Goal: Task Accomplishment & Management: Use online tool/utility

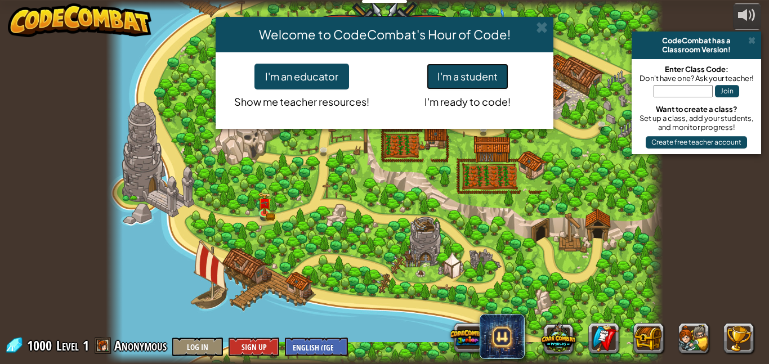
click at [459, 74] on button "I'm a student" at bounding box center [468, 77] width 82 height 26
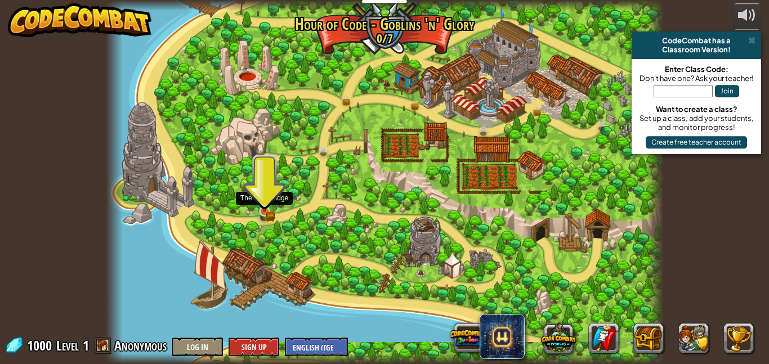
click at [261, 208] on img at bounding box center [264, 197] width 13 height 29
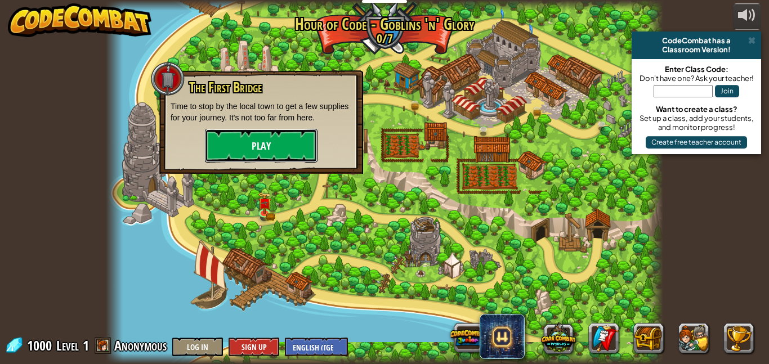
click at [271, 146] on button "Play" at bounding box center [261, 146] width 113 height 34
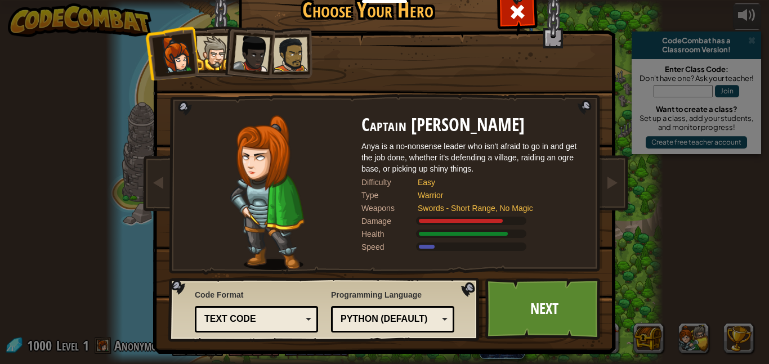
click at [271, 146] on img at bounding box center [267, 192] width 74 height 155
click at [214, 46] on div at bounding box center [213, 53] width 34 height 34
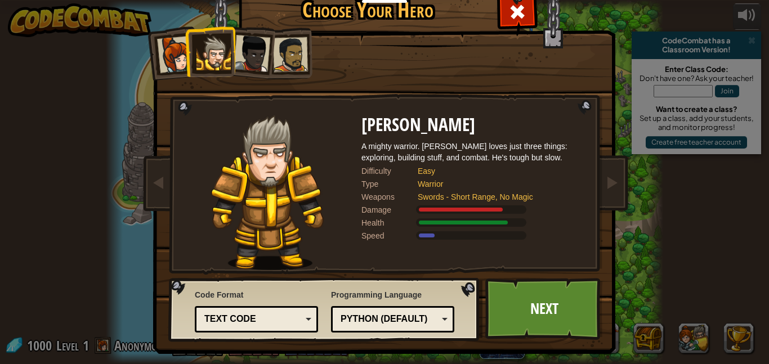
click at [246, 69] on div at bounding box center [251, 53] width 37 height 37
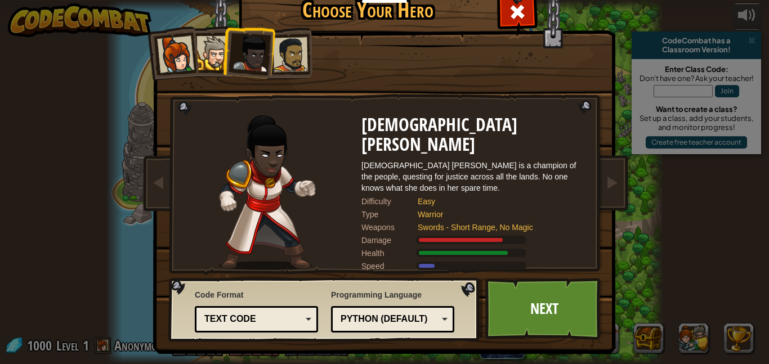
click at [276, 68] on div at bounding box center [290, 54] width 35 height 35
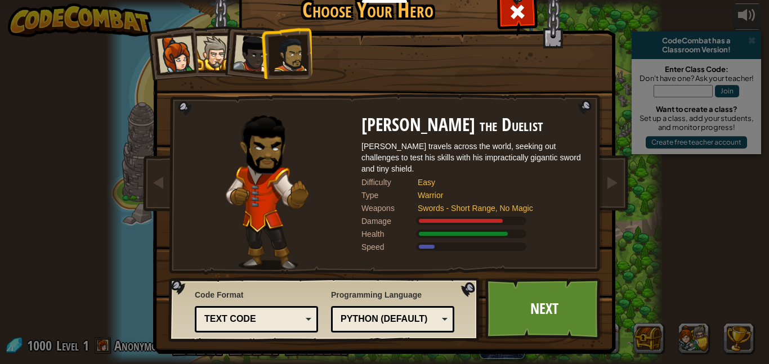
click at [211, 66] on div at bounding box center [213, 53] width 34 height 34
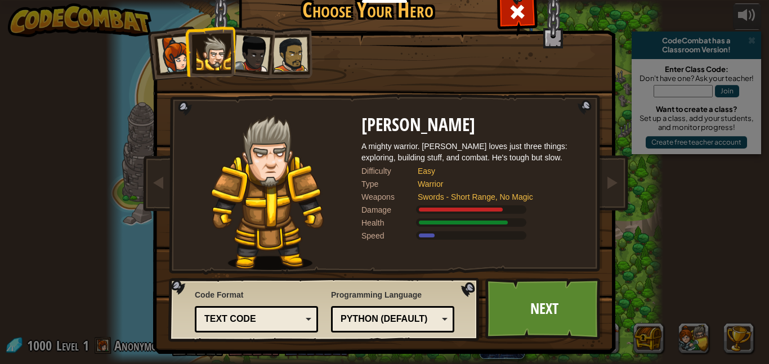
click at [295, 325] on div "Text code" at bounding box center [252, 319] width 97 height 13
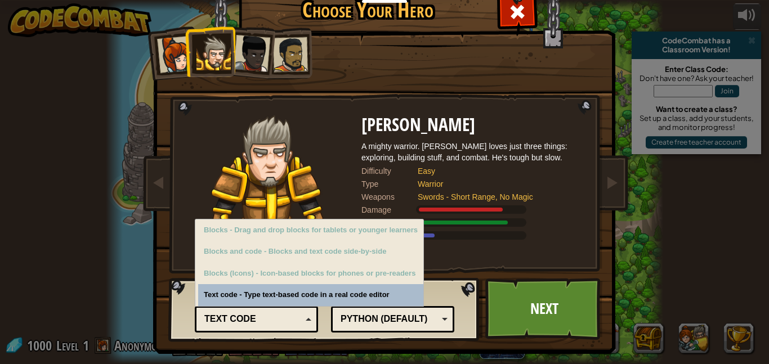
click at [295, 325] on div "Text code" at bounding box center [252, 319] width 97 height 13
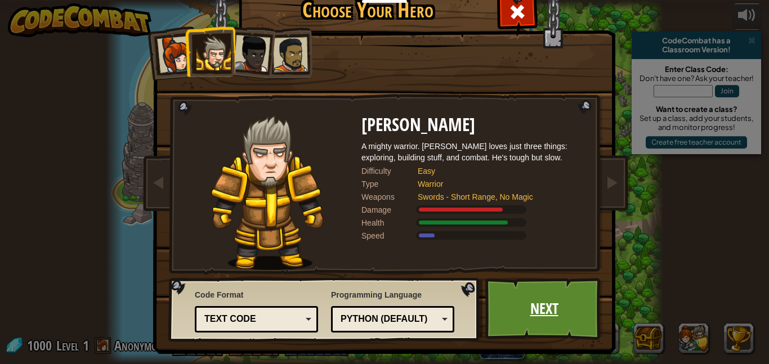
click at [497, 307] on link "Next" at bounding box center [544, 309] width 118 height 62
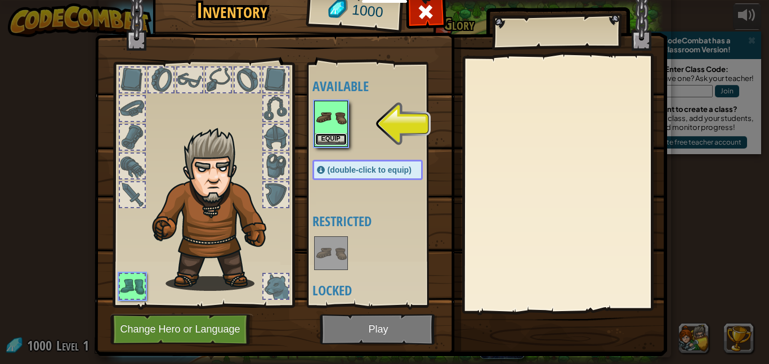
click at [328, 133] on button "Equip" at bounding box center [331, 139] width 32 height 12
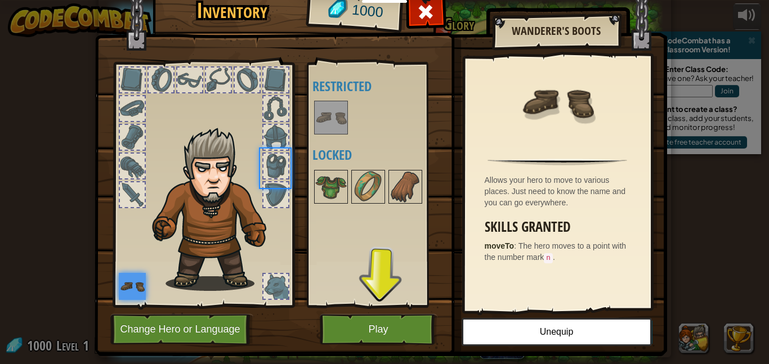
click at [328, 133] on img at bounding box center [331, 118] width 32 height 32
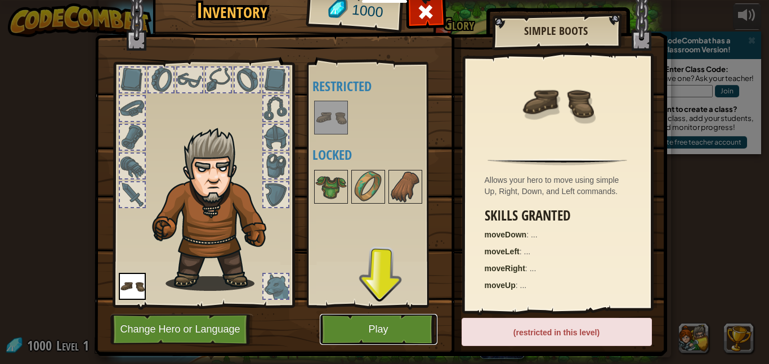
click at [412, 321] on button "Play" at bounding box center [379, 329] width 118 height 31
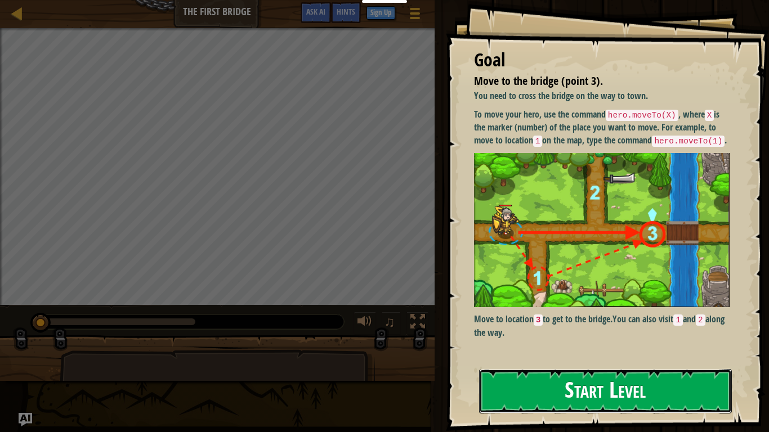
click at [525, 364] on button "Start Level" at bounding box center [605, 391] width 253 height 44
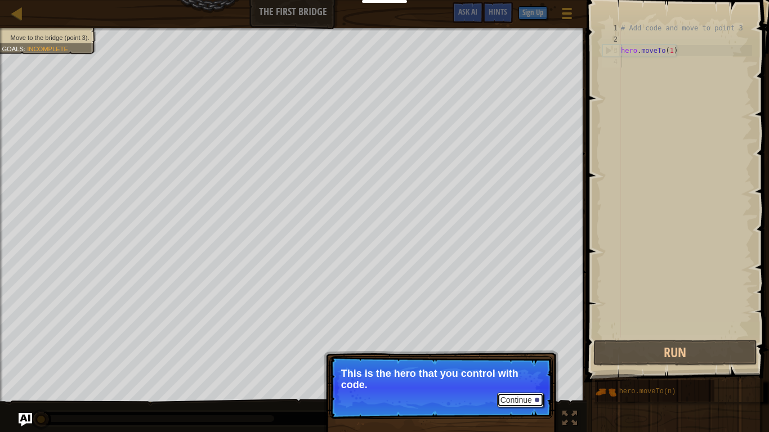
click at [500, 364] on button "Continue" at bounding box center [520, 400] width 47 height 15
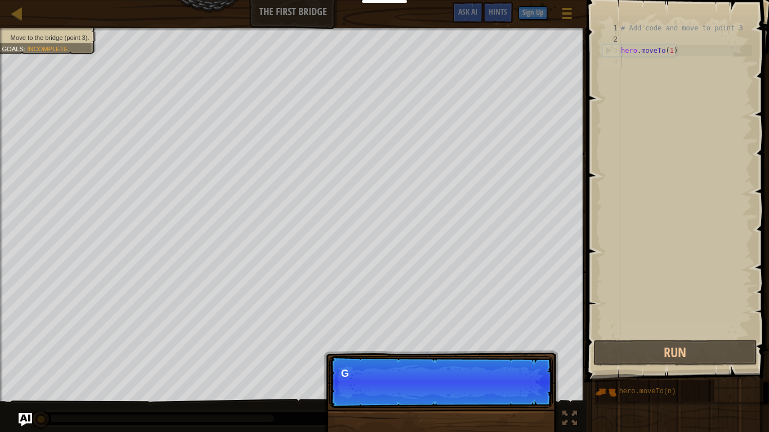
scroll to position [5, 0]
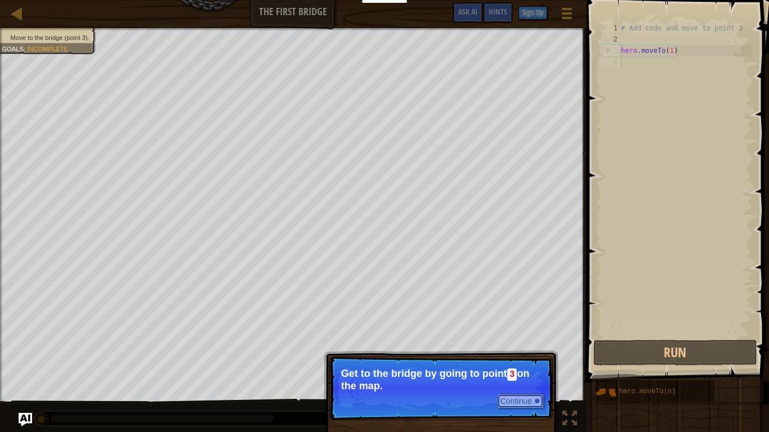
click at [503, 364] on button "Continue" at bounding box center [520, 401] width 47 height 15
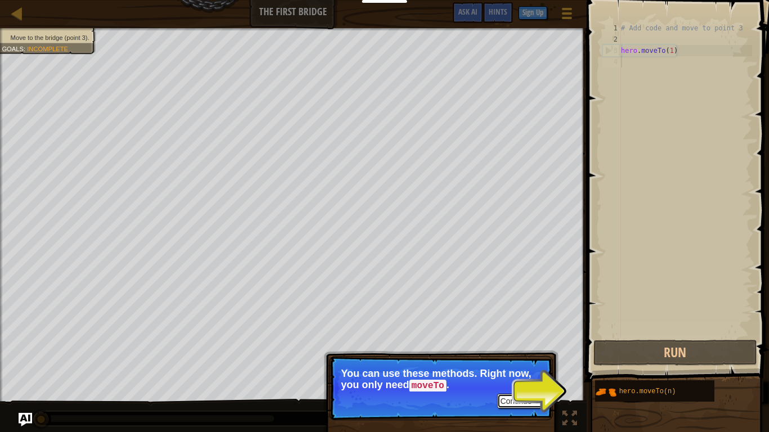
click at [501, 364] on button "Continue" at bounding box center [520, 401] width 47 height 15
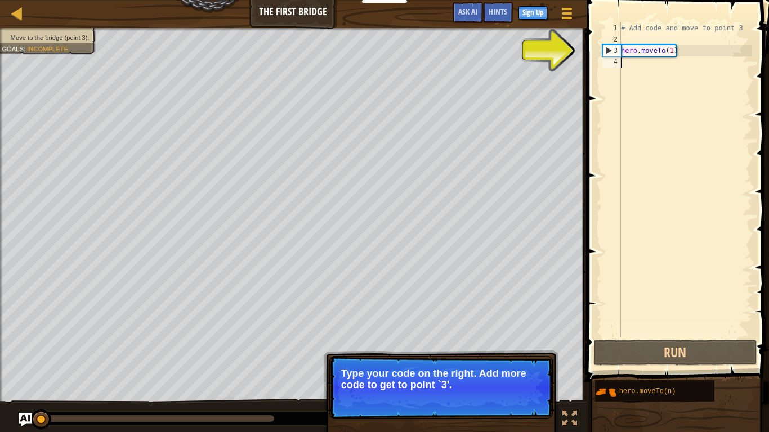
click at [499, 364] on button "Continue" at bounding box center [520, 400] width 47 height 15
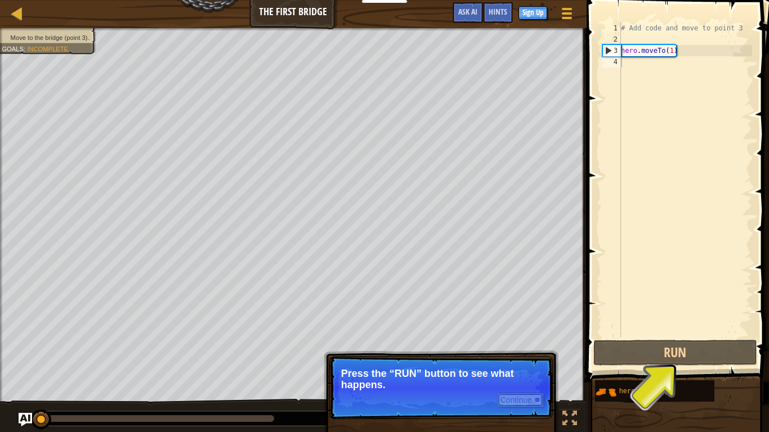
click at [499, 364] on button "Continue" at bounding box center [520, 400] width 47 height 15
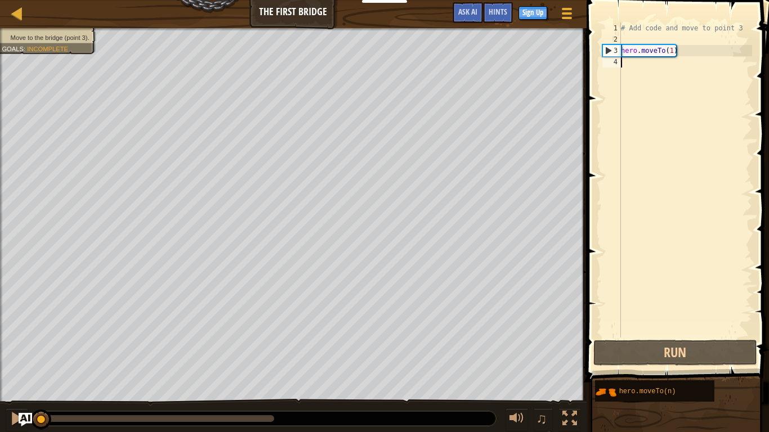
click at [671, 53] on div "# Add code and move to point 3 hero . moveTo ( 1 )" at bounding box center [684, 192] width 133 height 338
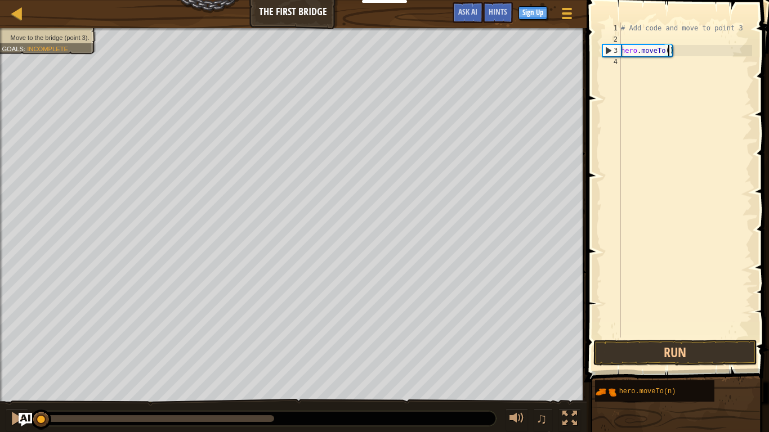
type textarea "hero.moveTo(3)"
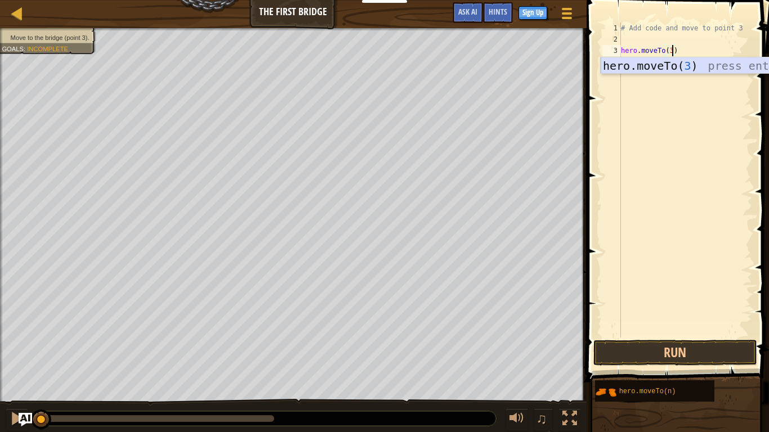
click at [709, 72] on div "hero.moveTo( 3 ) press enter" at bounding box center [706, 82] width 213 height 51
click at [687, 123] on div "# Add code and move to point 3 hero . moveTo ( 3 )" at bounding box center [684, 192] width 133 height 338
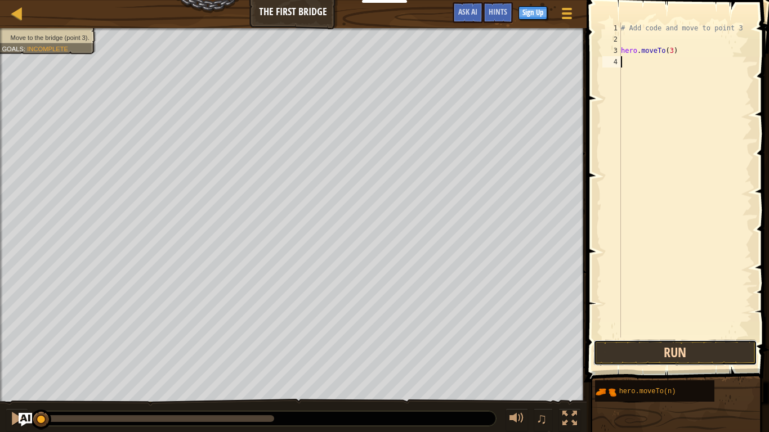
click at [642, 346] on button "Run" at bounding box center [675, 353] width 164 height 26
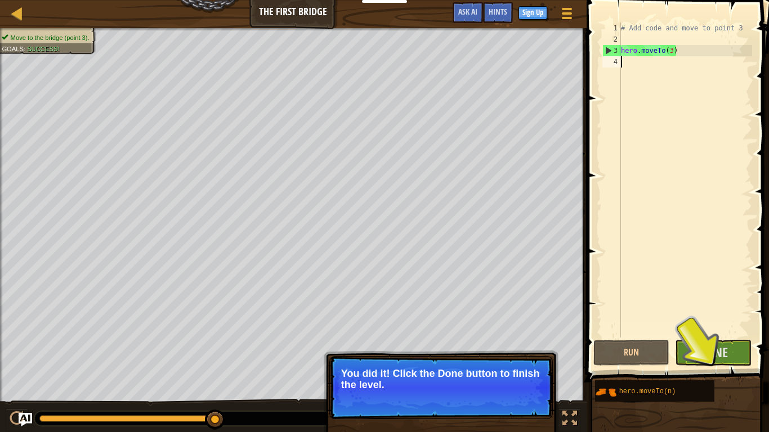
click at [508, 364] on p "You did it! Click the Done button to finish the level." at bounding box center [441, 379] width 200 height 23
click at [703, 347] on span "Done" at bounding box center [712, 352] width 29 height 18
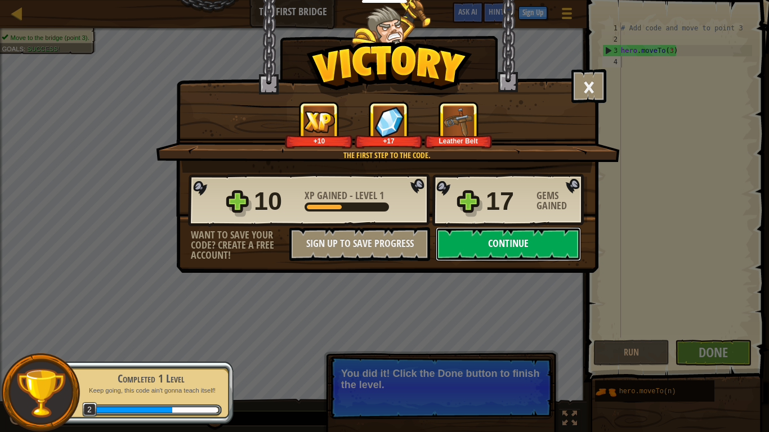
click at [511, 249] on button "Continue" at bounding box center [508, 244] width 145 height 34
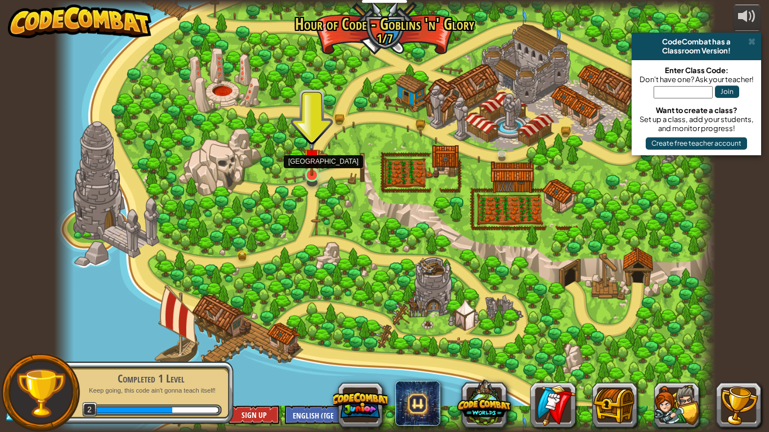
click at [315, 172] on img at bounding box center [311, 157] width 17 height 38
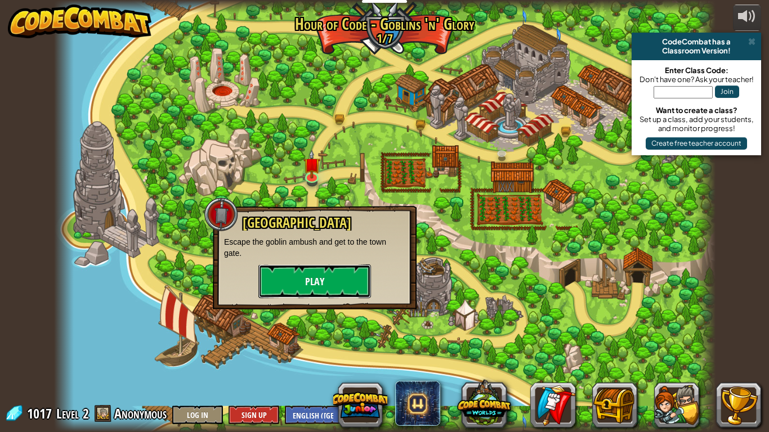
click at [331, 282] on button "Play" at bounding box center [314, 281] width 113 height 34
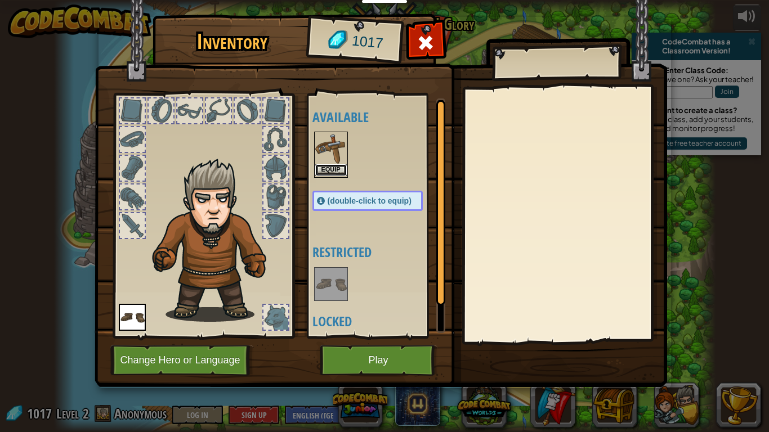
click at [319, 171] on button "Equip" at bounding box center [331, 170] width 32 height 12
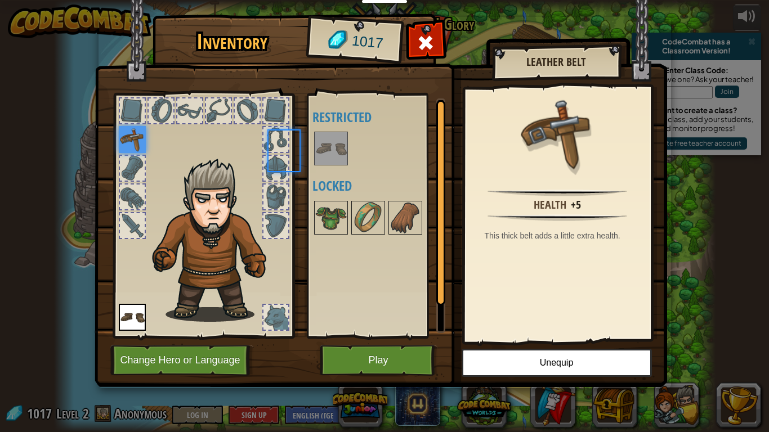
click at [319, 171] on div "Available Equip (double-click to equip) Restricted Locked" at bounding box center [378, 215] width 133 height 235
click at [340, 210] on img at bounding box center [331, 218] width 32 height 32
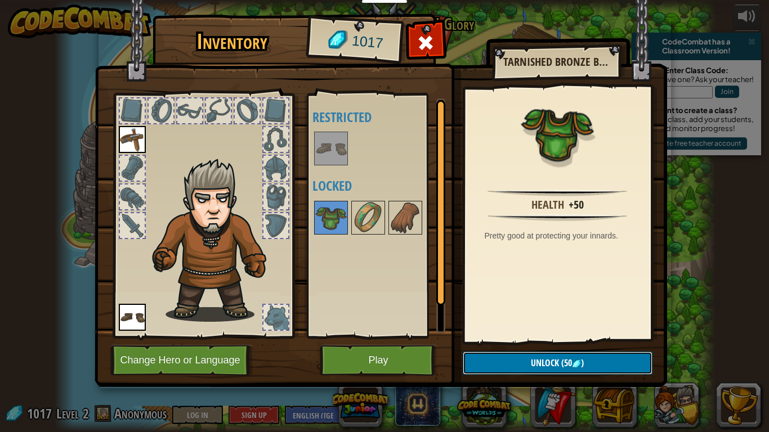
click at [486, 356] on button "Unlock (50 )" at bounding box center [558, 363] width 190 height 23
click at [486, 356] on button "Confirm" at bounding box center [558, 363] width 190 height 23
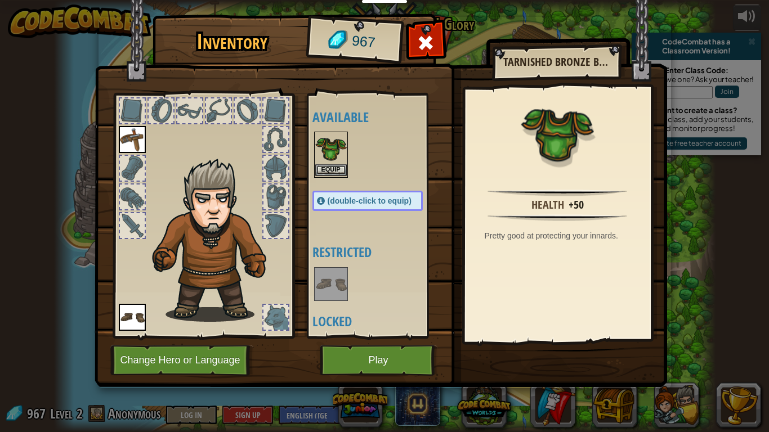
click at [339, 160] on img at bounding box center [331, 149] width 32 height 32
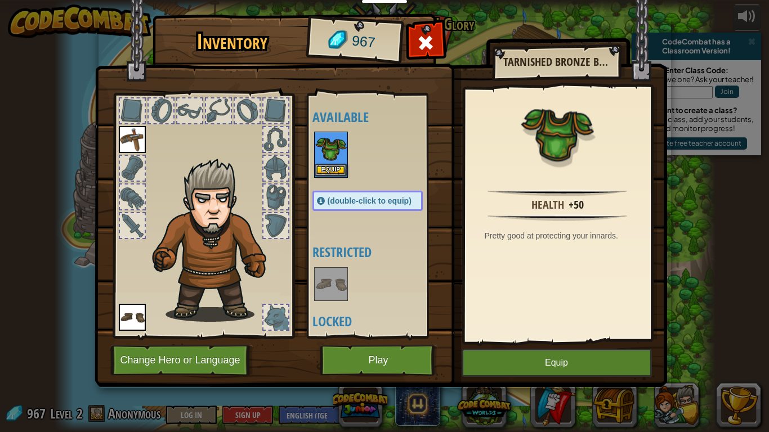
click at [339, 160] on img at bounding box center [331, 149] width 32 height 32
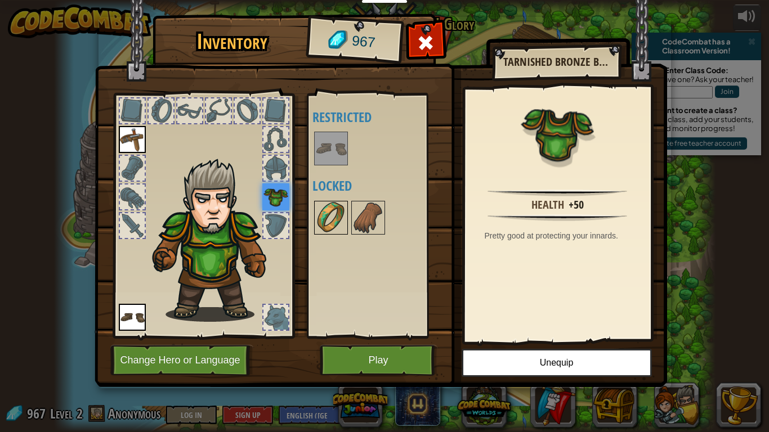
click at [325, 231] on img at bounding box center [331, 218] width 32 height 32
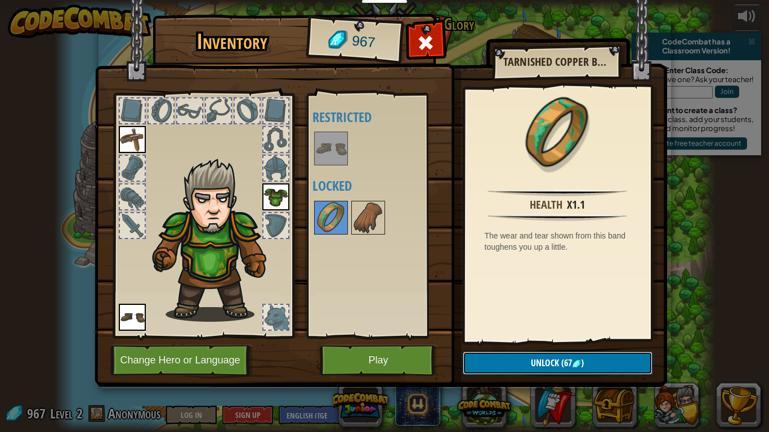
click at [500, 364] on button "Unlock (67 )" at bounding box center [558, 363] width 190 height 23
click at [500, 364] on button "Confirm" at bounding box center [558, 363] width 190 height 23
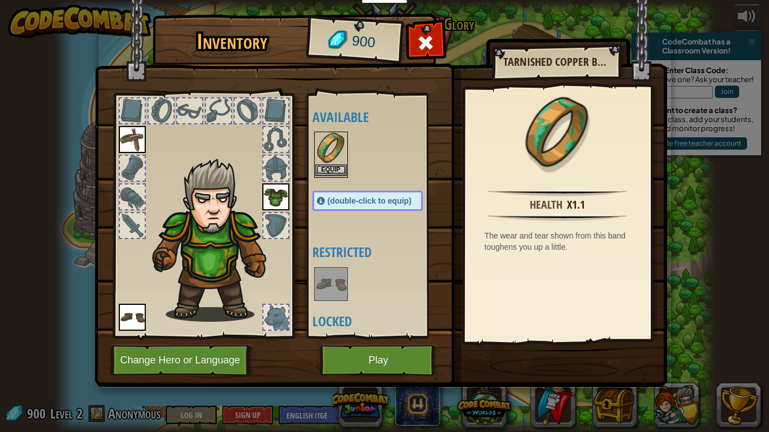
click at [338, 163] on img at bounding box center [331, 149] width 32 height 32
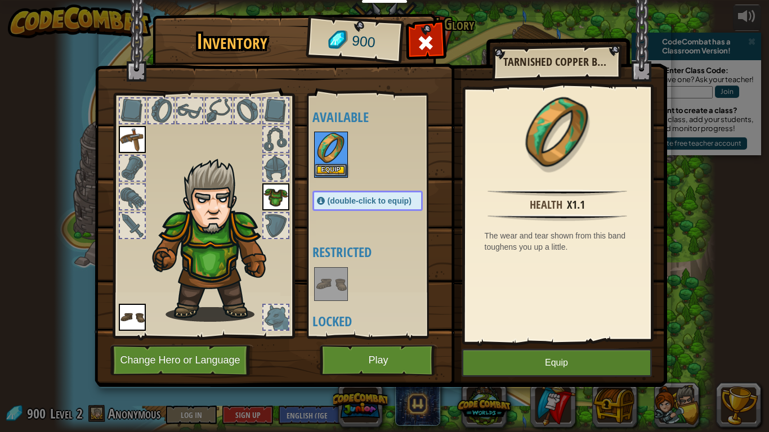
click at [338, 163] on img at bounding box center [331, 149] width 32 height 32
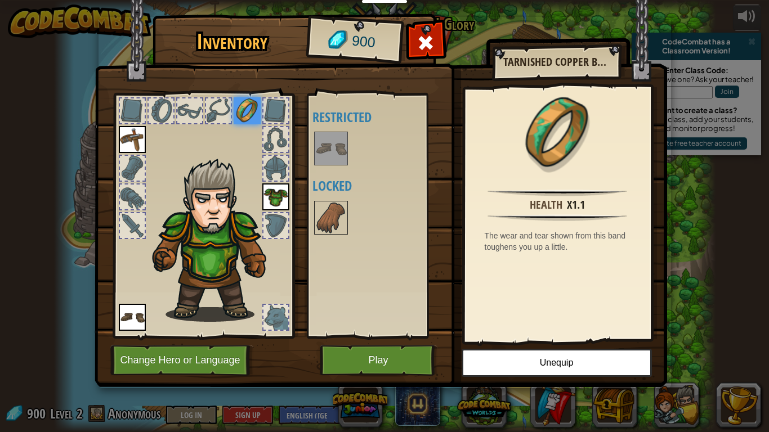
click at [334, 159] on img at bounding box center [331, 149] width 32 height 32
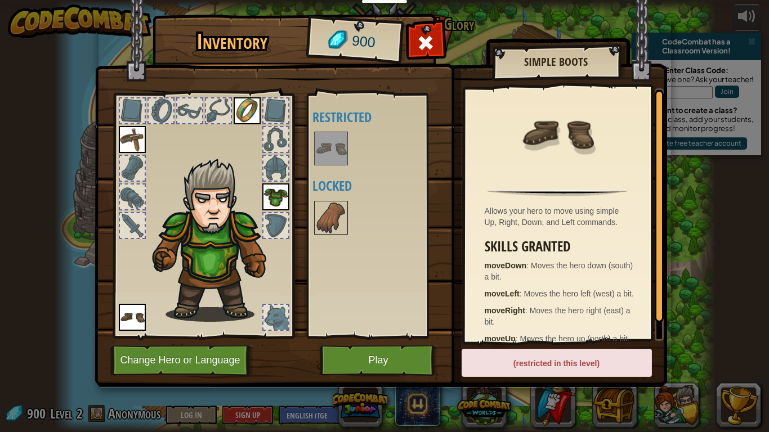
click at [328, 193] on h4 "Locked" at bounding box center [378, 185] width 133 height 15
click at [333, 212] on img at bounding box center [331, 218] width 32 height 32
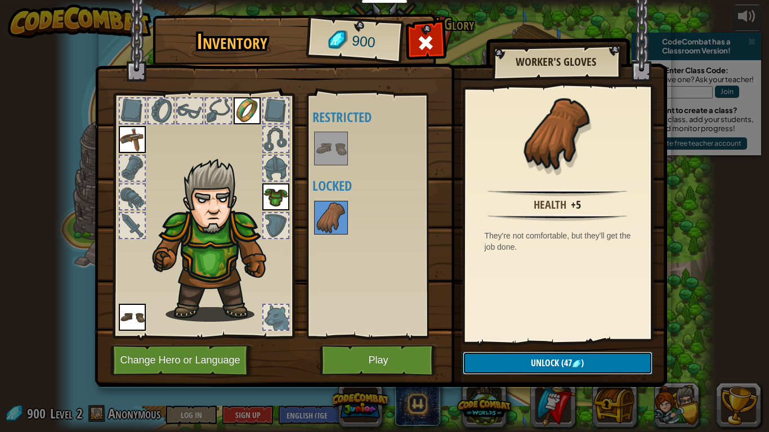
click at [533, 362] on span "Unlock" at bounding box center [545, 363] width 28 height 12
click at [533, 362] on button "Confirm" at bounding box center [558, 363] width 190 height 23
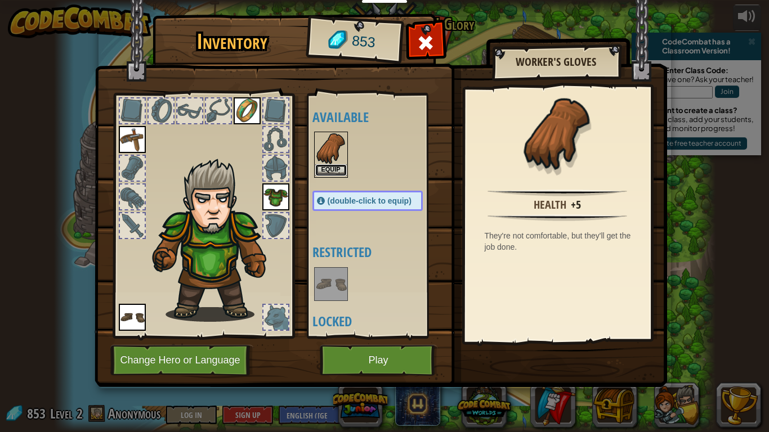
click at [317, 171] on button "Equip" at bounding box center [331, 170] width 32 height 12
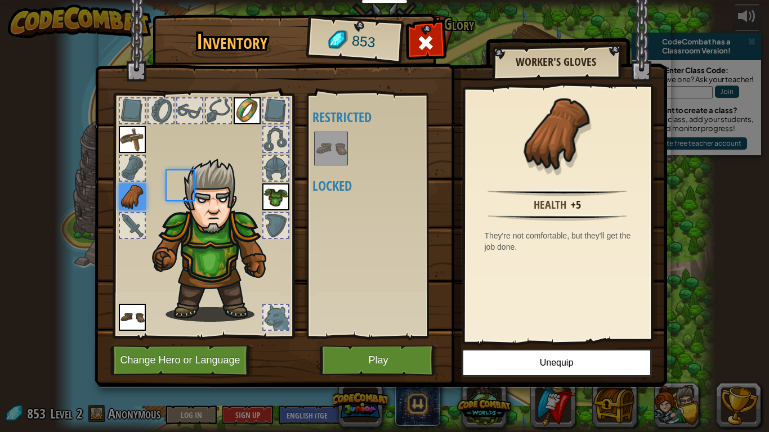
click at [317, 171] on div "Available Equip Equip Equip Equip (double-click to equip) Restricted Locked" at bounding box center [378, 215] width 133 height 235
click at [352, 353] on button "Play" at bounding box center [379, 360] width 118 height 31
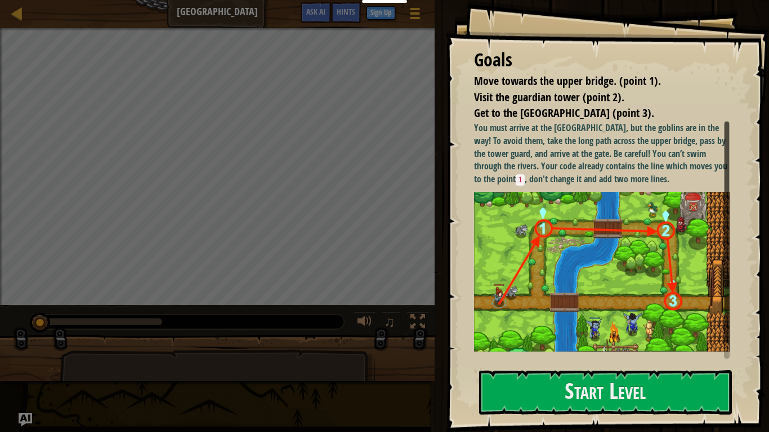
click at [540, 346] on img at bounding box center [601, 272] width 255 height 160
click at [534, 364] on button "Start Level" at bounding box center [605, 392] width 253 height 44
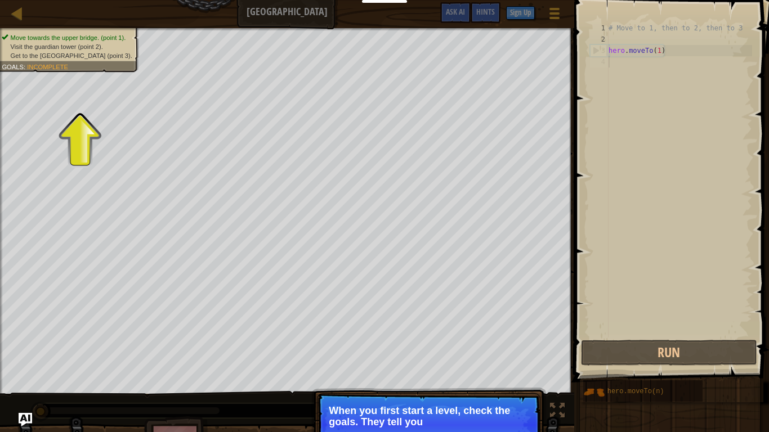
click at [482, 364] on p "Continue When you first start a level, check the goals. They tell you" at bounding box center [428, 424] width 223 height 63
click at [482, 364] on p "Continue When you first start a level, check the goals. They tell you what you …" at bounding box center [428, 424] width 223 height 63
click at [412, 364] on p "Continue When you first start a level, check the goals. They tell you what you …" at bounding box center [428, 424] width 223 height 63
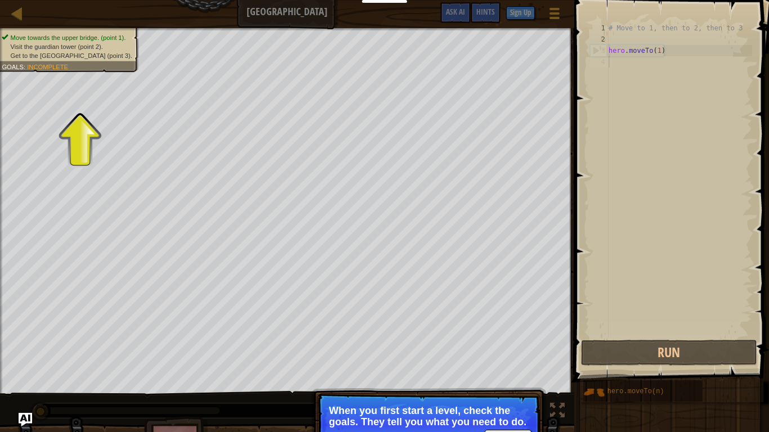
click at [446, 364] on p "When you first start a level, check the goals. They tell you what you need to d…" at bounding box center [429, 416] width 200 height 23
click at [510, 364] on p "When you first start a level, check the goals. They tell you what you need to d…" at bounding box center [429, 416] width 200 height 23
click at [509, 364] on p "Continue When you first start a level, check the goals. They tell you what you …" at bounding box center [428, 424] width 223 height 63
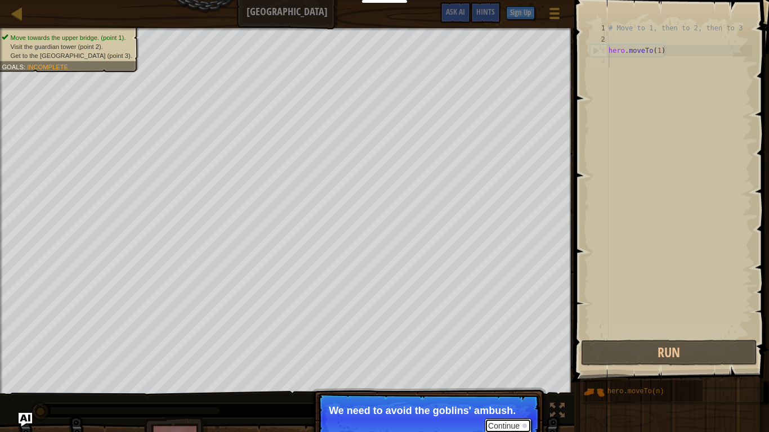
click at [507, 364] on button "Continue" at bounding box center [508, 426] width 47 height 15
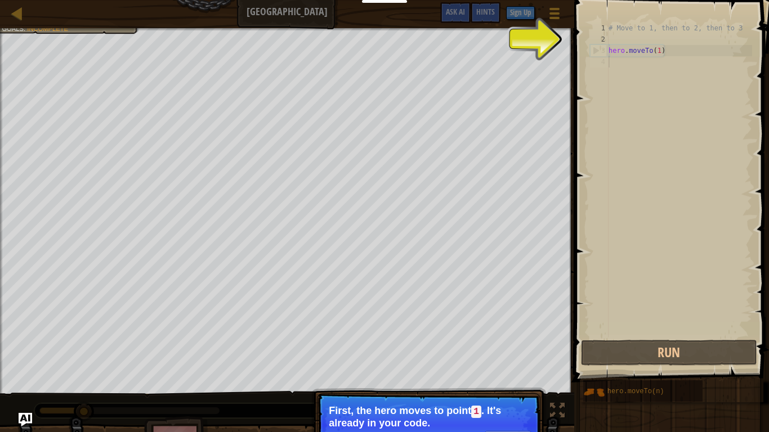
click at [500, 364] on button "Continue" at bounding box center [508, 438] width 47 height 15
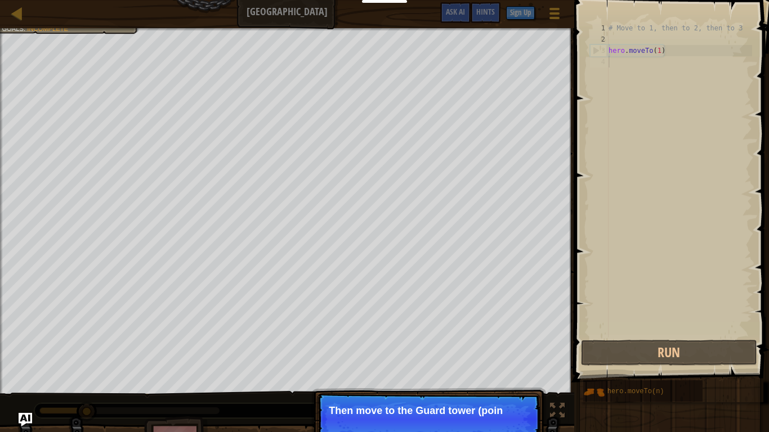
click at [502, 364] on p "Continue Then move to the [GEOGRAPHIC_DATA] (poin" at bounding box center [428, 419] width 223 height 52
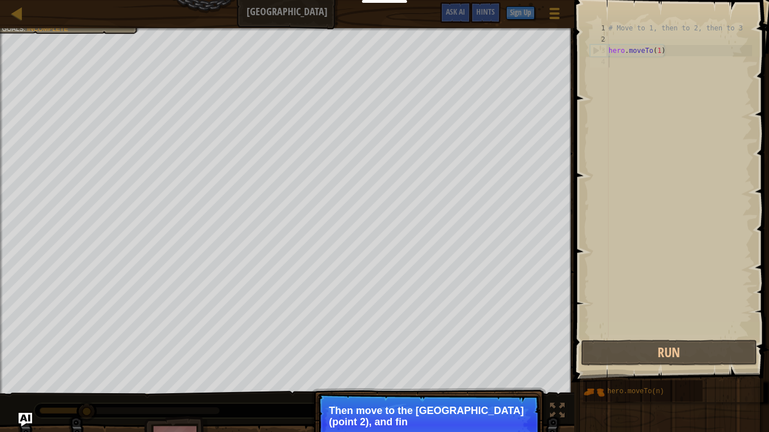
click at [503, 364] on p "Continue Then move to the [GEOGRAPHIC_DATA] (point 2), and fin" at bounding box center [428, 424] width 223 height 63
click at [513, 364] on p "Continue Then move to the [GEOGRAPHIC_DATA] (point 2), and finally to the gate …" at bounding box center [428, 424] width 223 height 63
click at [509, 364] on button "Continue" at bounding box center [508, 437] width 47 height 15
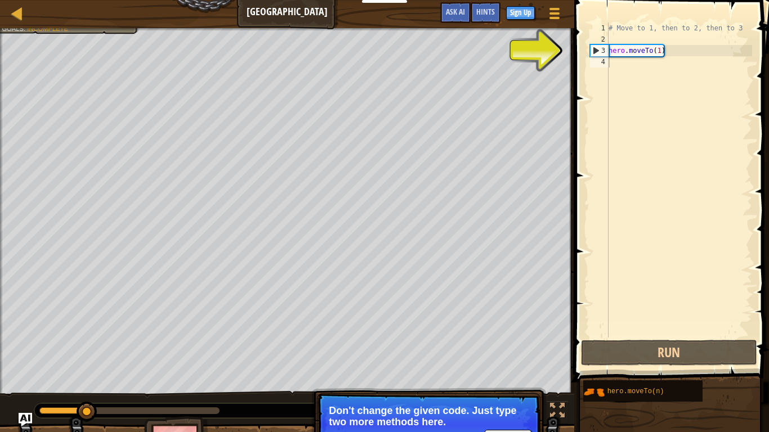
click at [465, 364] on p "Continue Don't change the given code. Just type two more methods here." at bounding box center [428, 424] width 223 height 63
click at [492, 364] on button "Continue" at bounding box center [508, 437] width 47 height 15
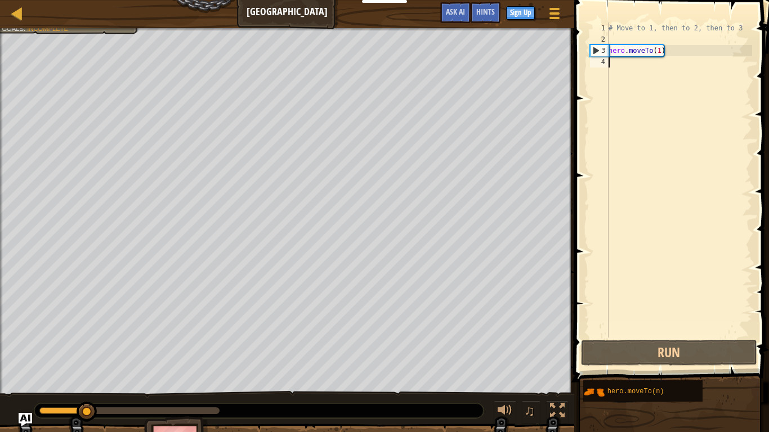
click at [621, 61] on div "# Move to 1, then to 2, then to 3 hero . moveTo ( 1 )" at bounding box center [679, 192] width 146 height 338
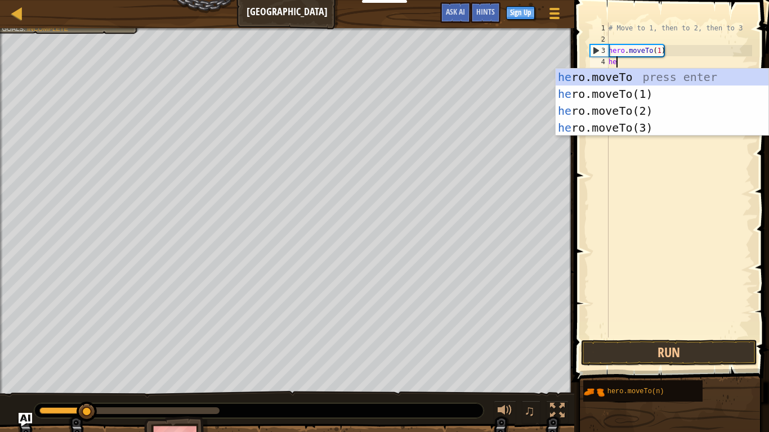
scroll to position [5, 1]
click at [622, 106] on div "he ro.moveTo press enter he ro.moveTo(1) press enter he ro.moveTo(2) press ente…" at bounding box center [661, 119] width 213 height 101
type textarea "hero.moveTo(2)"
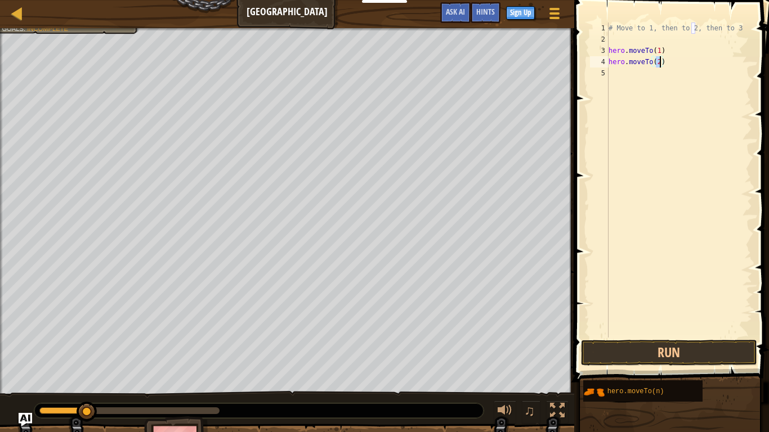
click at [622, 80] on div "# Move to 1, then to 2, then to 3 hero . moveTo ( 1 ) hero . moveTo ( 2 )" at bounding box center [679, 192] width 146 height 338
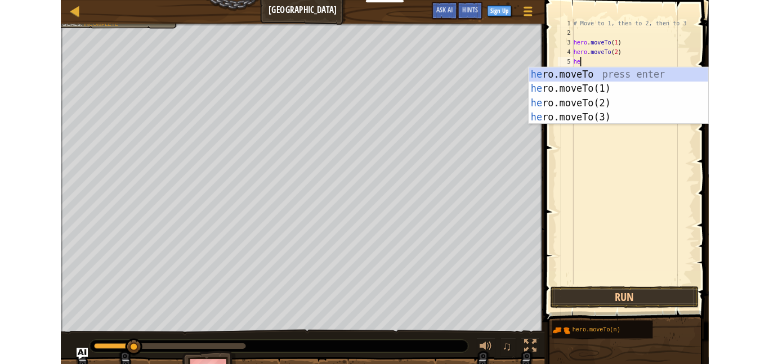
scroll to position [5, 1]
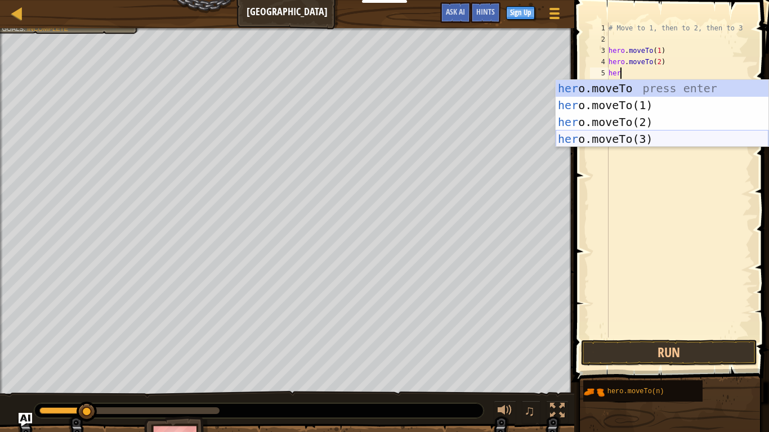
click at [589, 132] on div "her o.moveTo press enter her o.moveTo(1) press enter her o.moveTo(2) press ente…" at bounding box center [661, 130] width 213 height 101
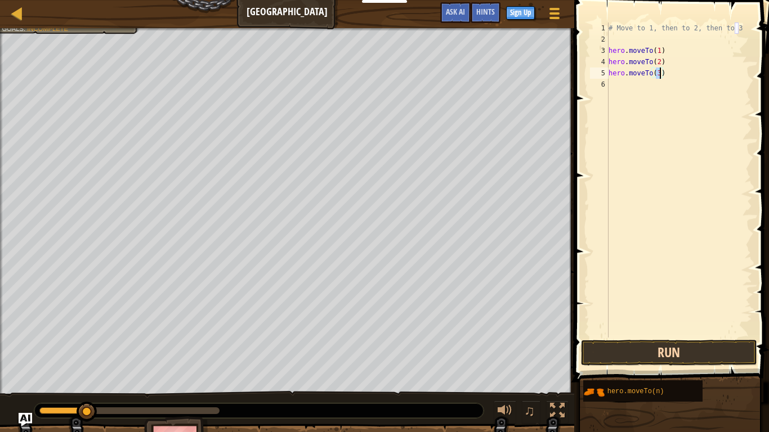
type textarea "hero.moveTo(3)"
click at [599, 351] on button "Run" at bounding box center [669, 353] width 176 height 26
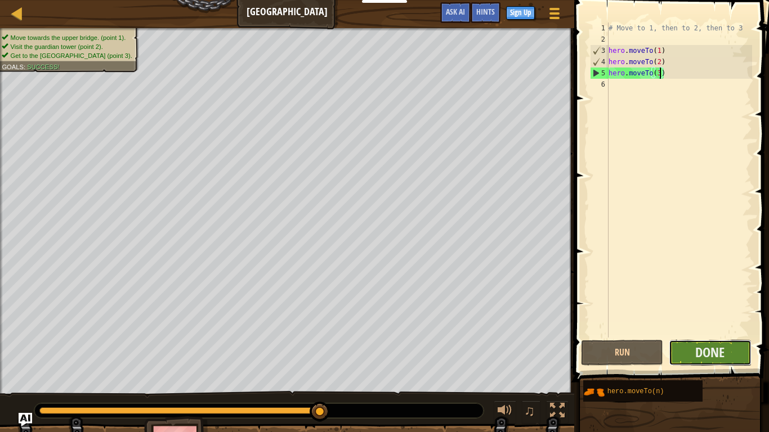
click at [683, 347] on button "Done" at bounding box center [710, 353] width 82 height 26
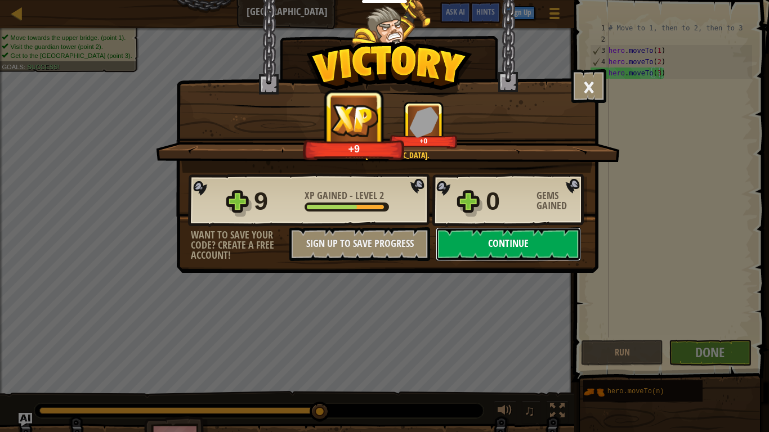
click at [537, 248] on button "Continue" at bounding box center [508, 244] width 145 height 34
